Goal: Check status: Check status

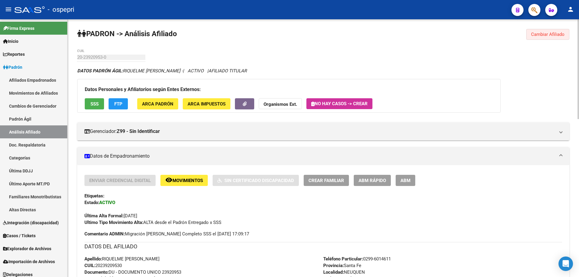
click at [540, 34] on span "Cambiar Afiliado" at bounding box center [547, 34] width 33 height 5
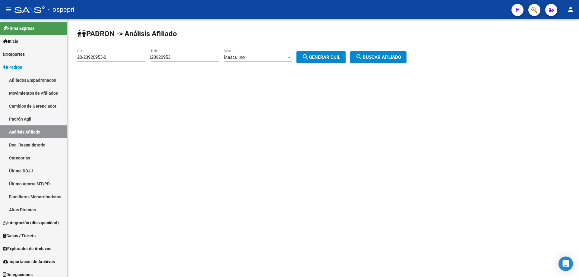
click at [166, 56] on input "23920953" at bounding box center [185, 57] width 68 height 5
paste input "17451339"
type input "17451339"
drag, startPoint x: 319, startPoint y: 57, endPoint x: 373, endPoint y: 57, distance: 54.2
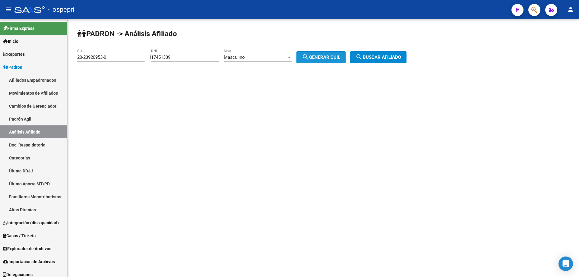
click at [320, 57] on span "search Generar CUIL" at bounding box center [321, 57] width 38 height 5
type input "20-17451339-3"
click at [380, 56] on span "search Buscar afiliado" at bounding box center [377, 57] width 45 height 5
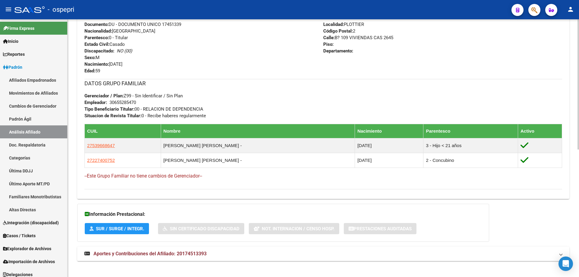
scroll to position [253, 0]
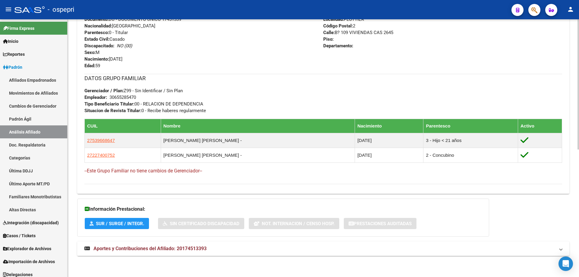
click at [209, 248] on mat-panel-title "Aportes y Contribuciones del Afiliado: 20174513393" at bounding box center [319, 248] width 470 height 7
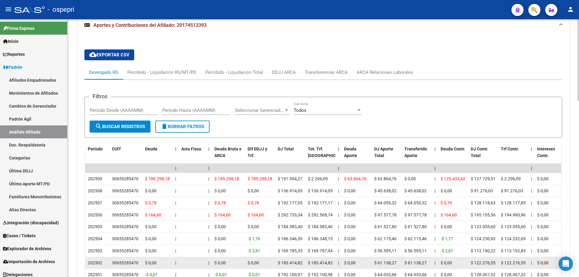
scroll to position [488, 0]
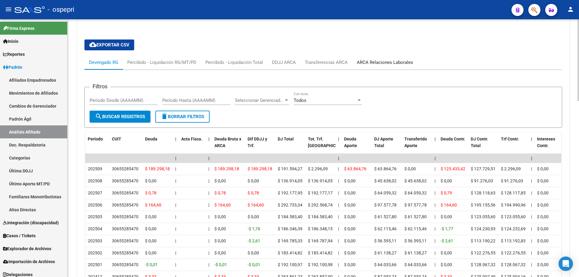
click at [389, 66] on div "ARCA Relaciones Laborales" at bounding box center [384, 62] width 65 height 14
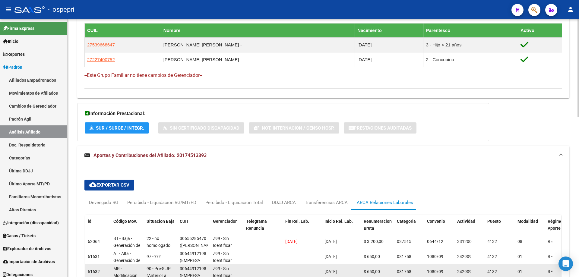
scroll to position [423, 0]
